Goal: Transaction & Acquisition: Purchase product/service

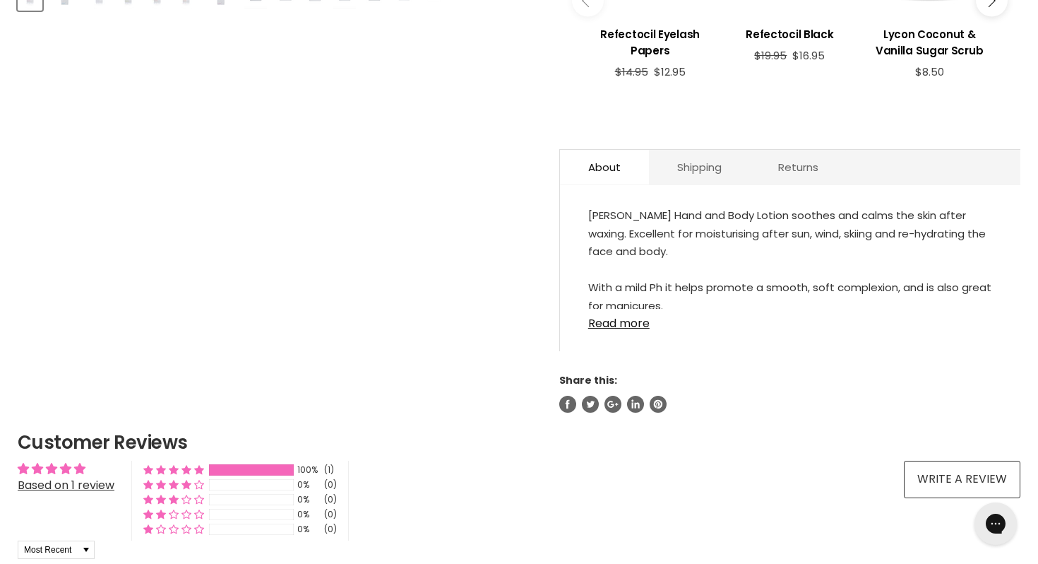
scroll to position [728, 0]
click at [611, 328] on link "Read more" at bounding box center [790, 317] width 404 height 21
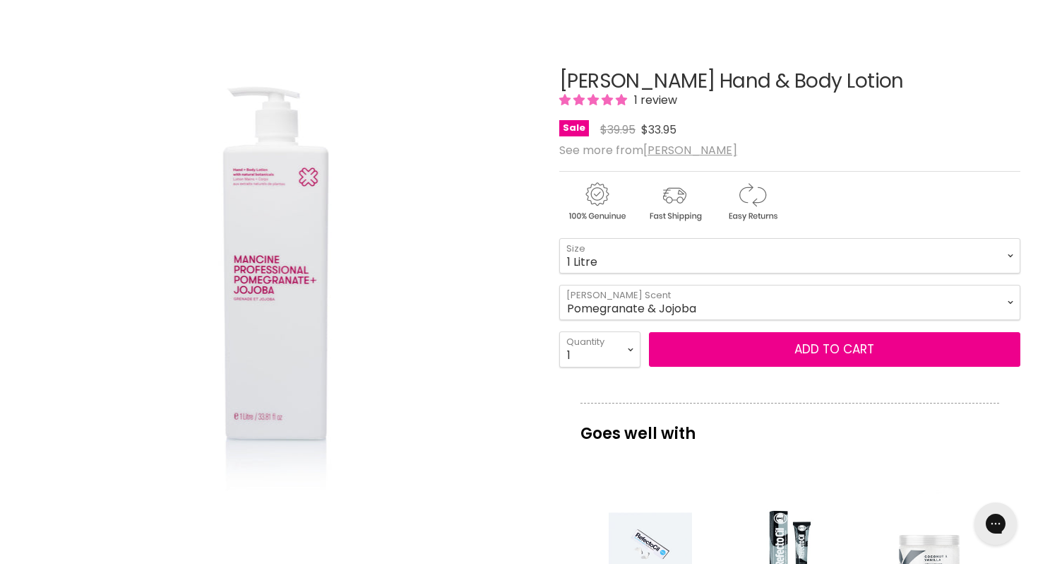
scroll to position [137, 0]
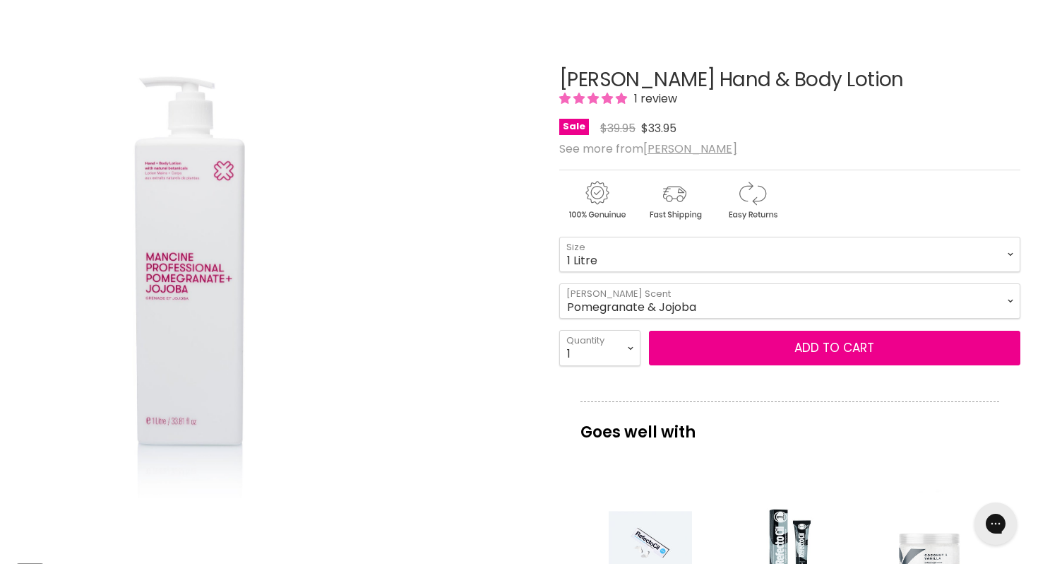
click at [213, 292] on img "Mancine Hand & Body Lotion image. Click or Scroll to Zoom." at bounding box center [190, 292] width 345 height 516
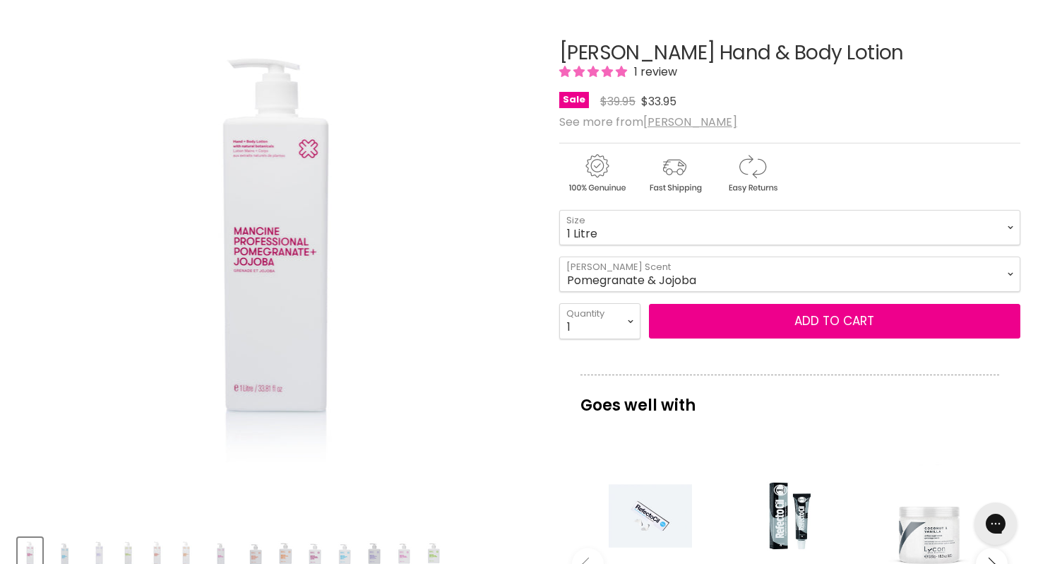
scroll to position [162, 0]
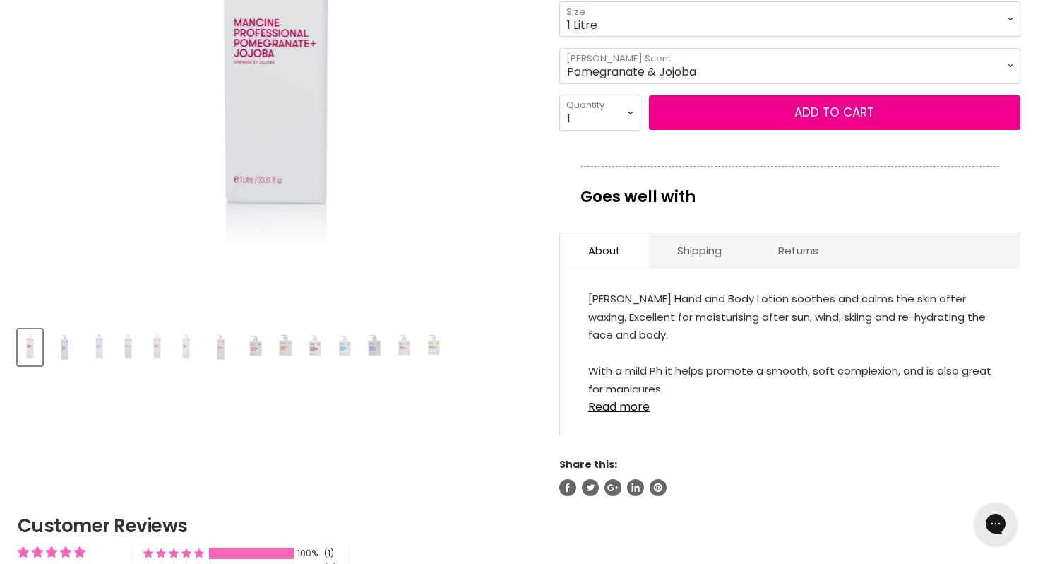
scroll to position [416, 0]
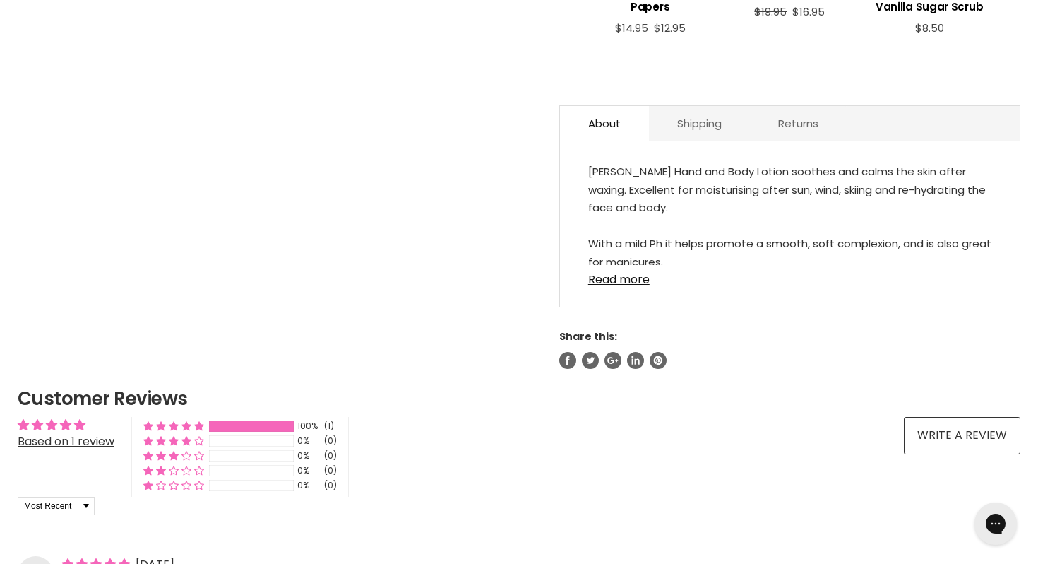
scroll to position [775, 0]
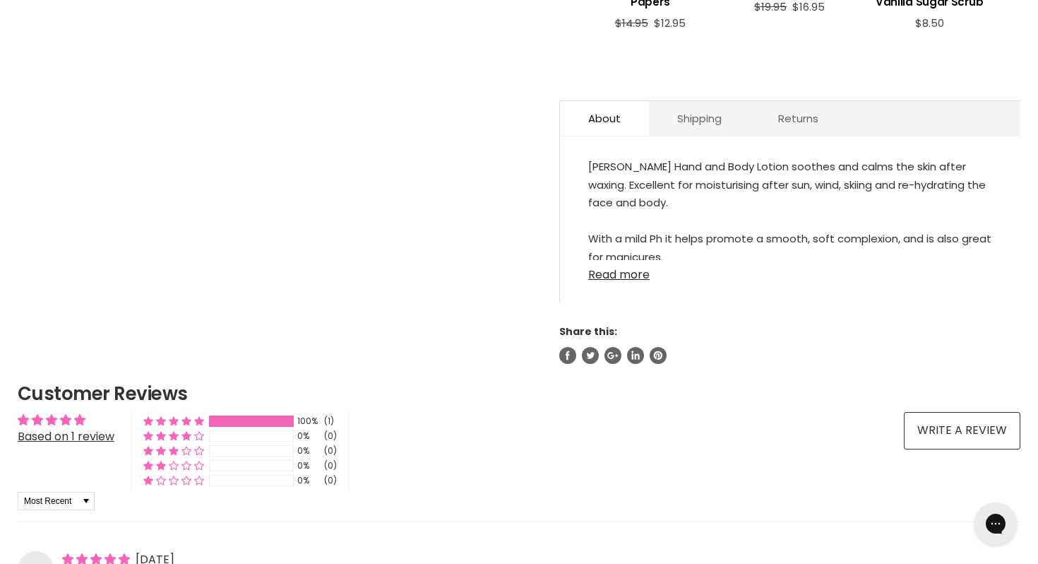
click at [626, 281] on link "Read more" at bounding box center [790, 270] width 404 height 21
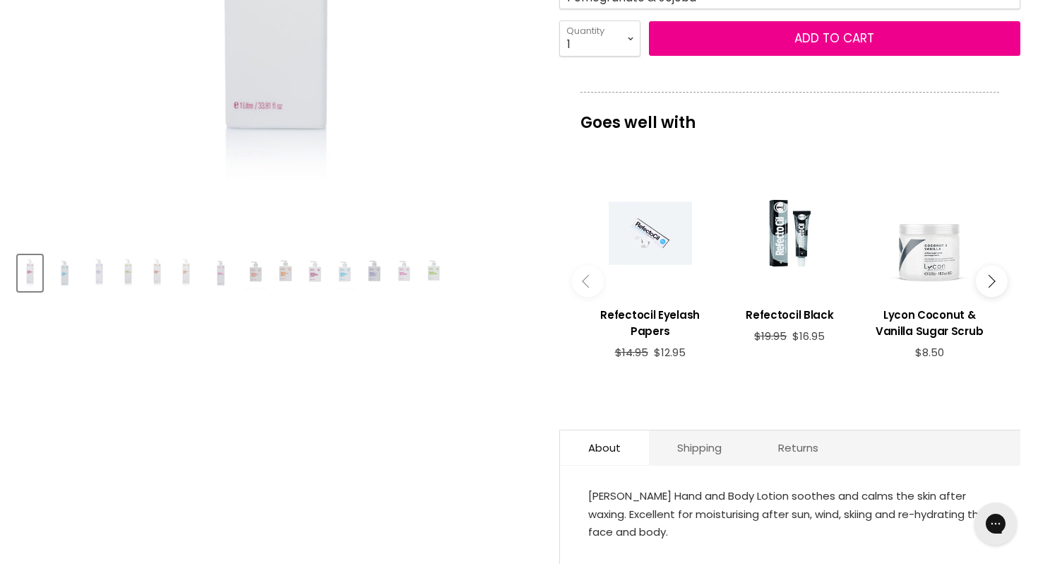
scroll to position [448, 0]
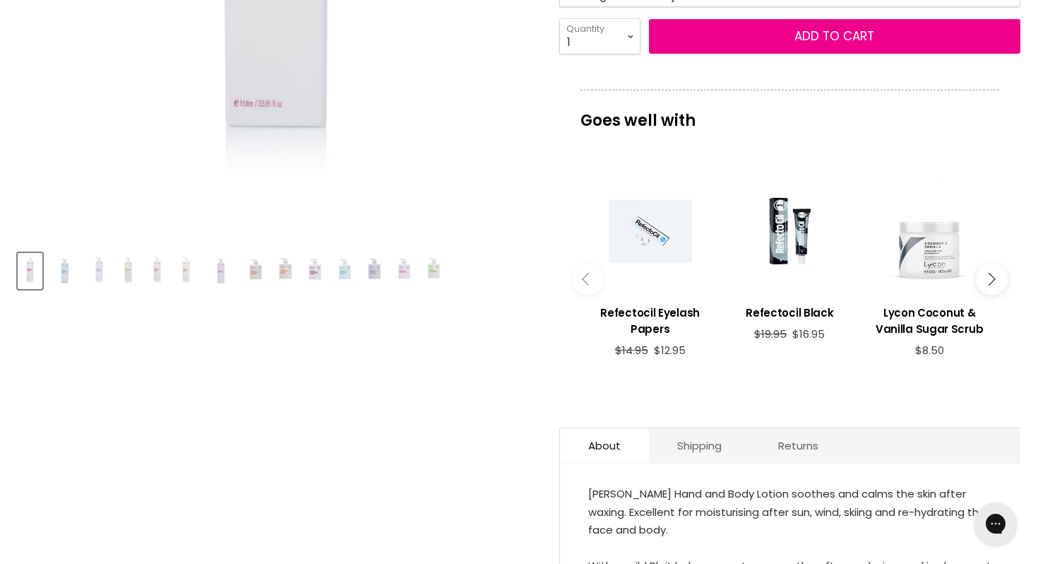
click at [590, 285] on icon "Main content" at bounding box center [588, 279] width 13 height 13
click at [992, 285] on icon "Main content" at bounding box center [988, 279] width 13 height 13
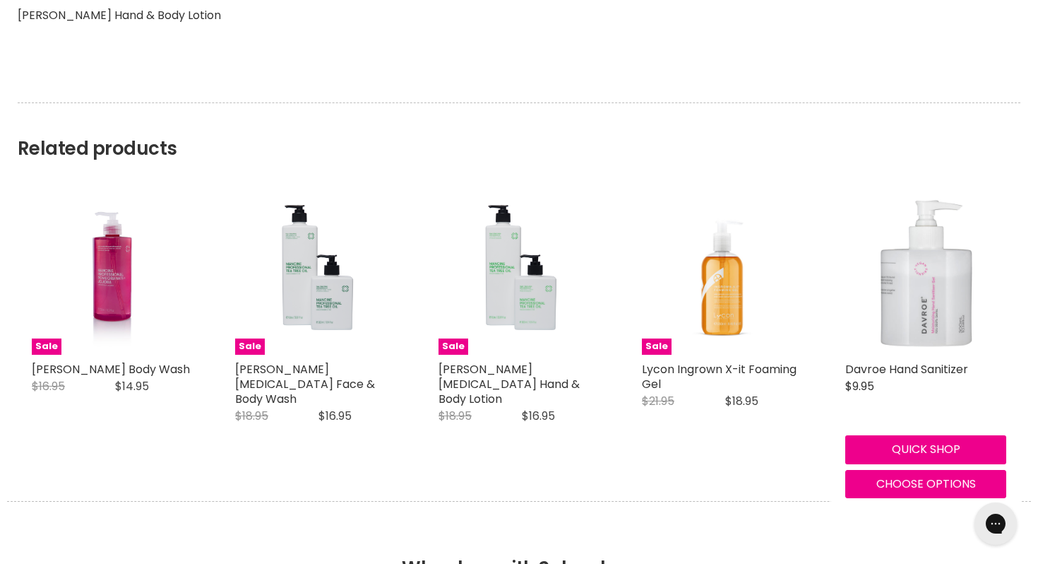
scroll to position [1441, 0]
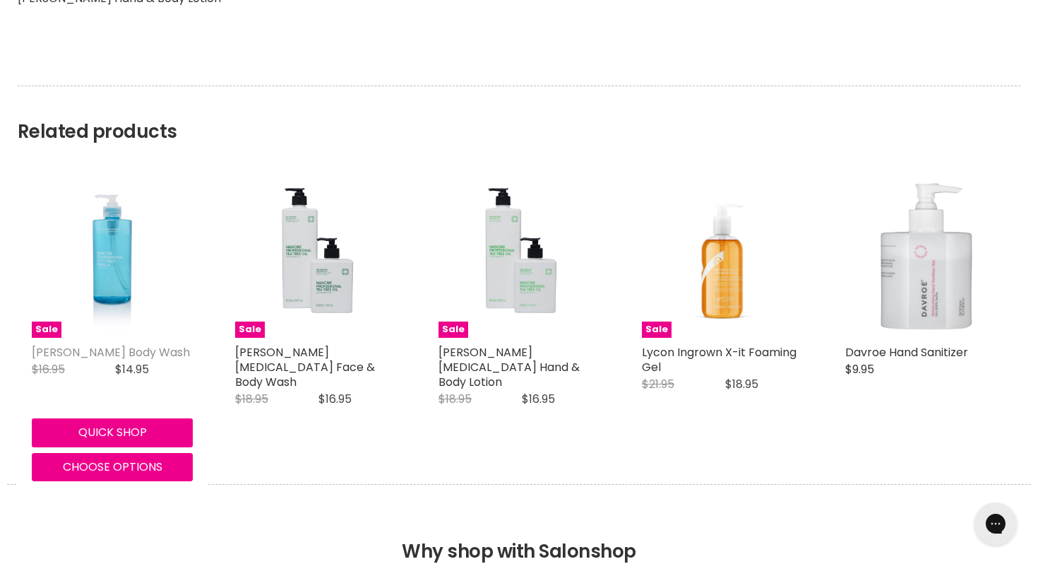
click at [133, 360] on link "[PERSON_NAME] Body Wash" at bounding box center [111, 352] width 158 height 16
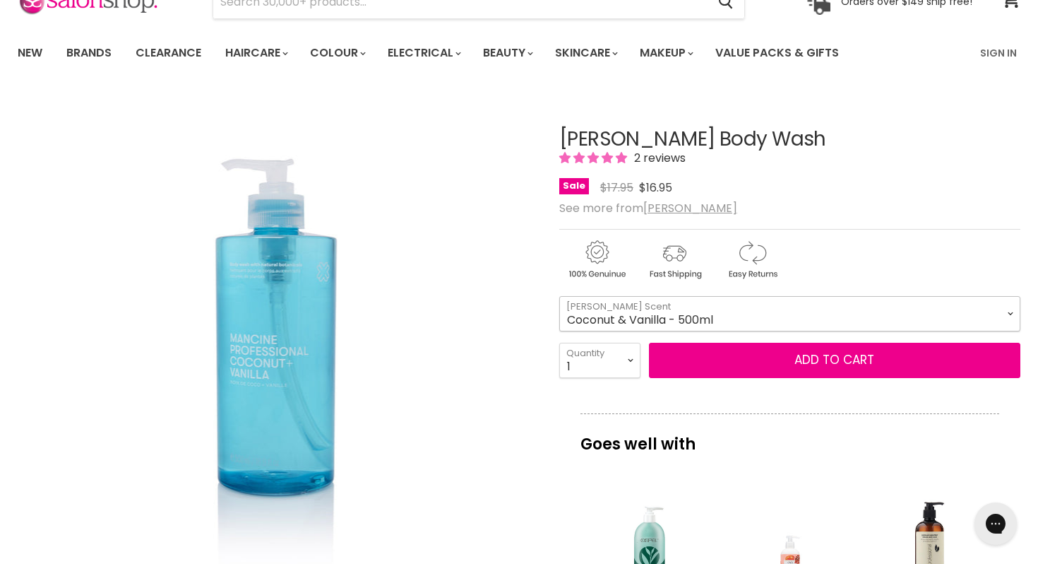
click at [722, 331] on select "Coconut & Vanilla - 500ml Rose & [MEDICAL_DATA] - 500ml Mango & Rosehip Kiwi & …" at bounding box center [789, 313] width 461 height 35
select select "Pomegranate & Jojoba - 500ml"
